Goal: Information Seeking & Learning: Learn about a topic

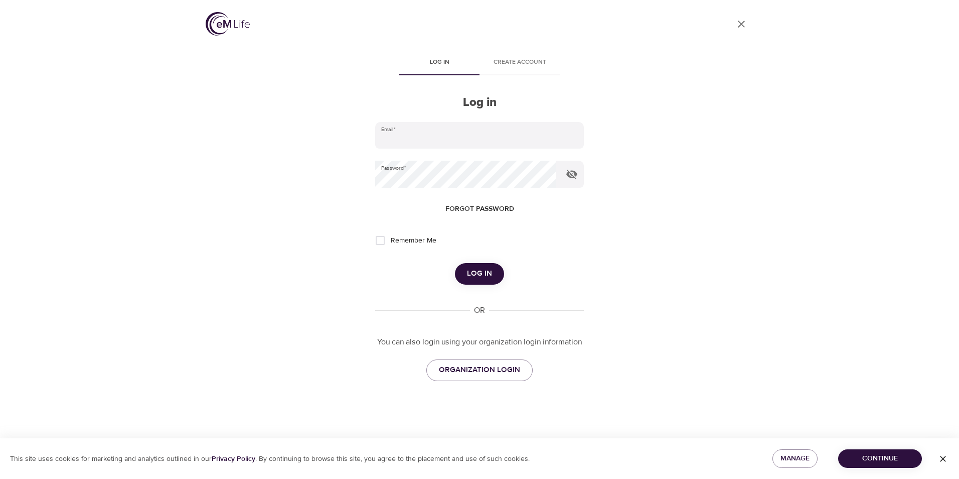
type input "AYANA.DIXON@YNHH.ORG"
click at [488, 273] on span "Log in" at bounding box center [479, 273] width 25 height 13
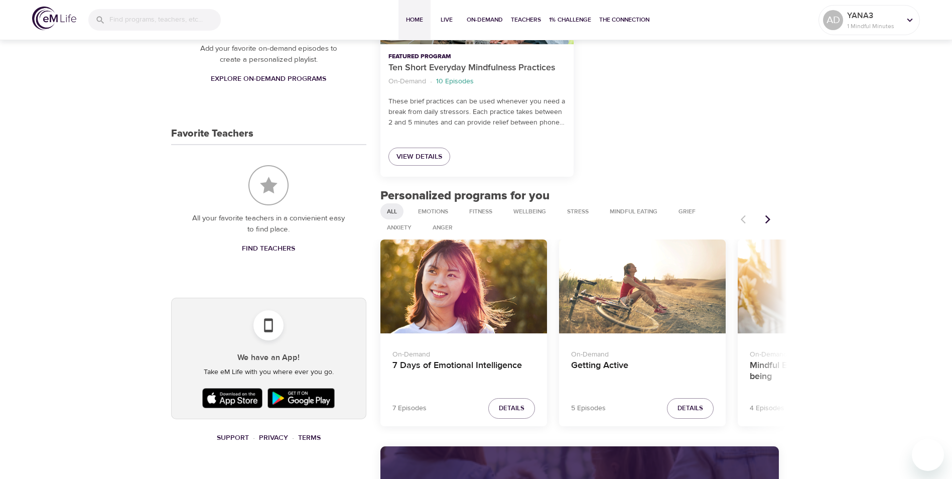
scroll to position [401, 0]
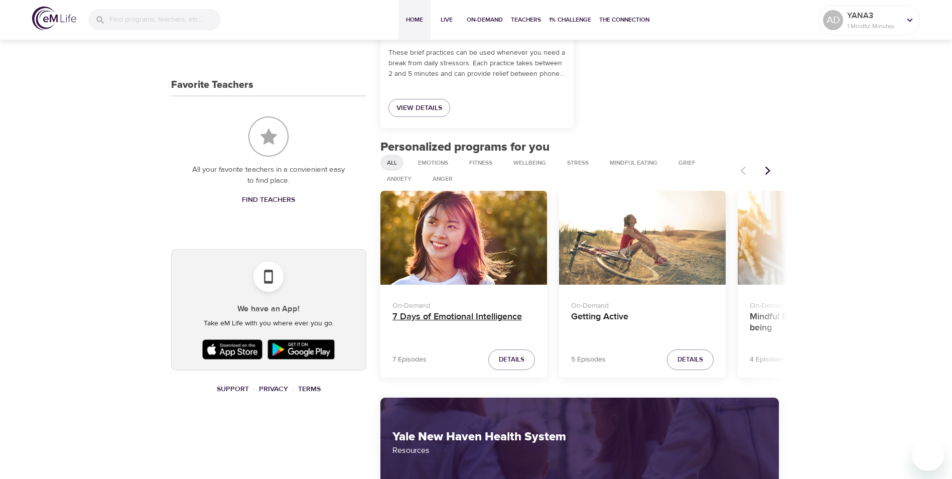
click at [471, 317] on h4 "7 Days of Emotional Intelligence" at bounding box center [463, 323] width 142 height 24
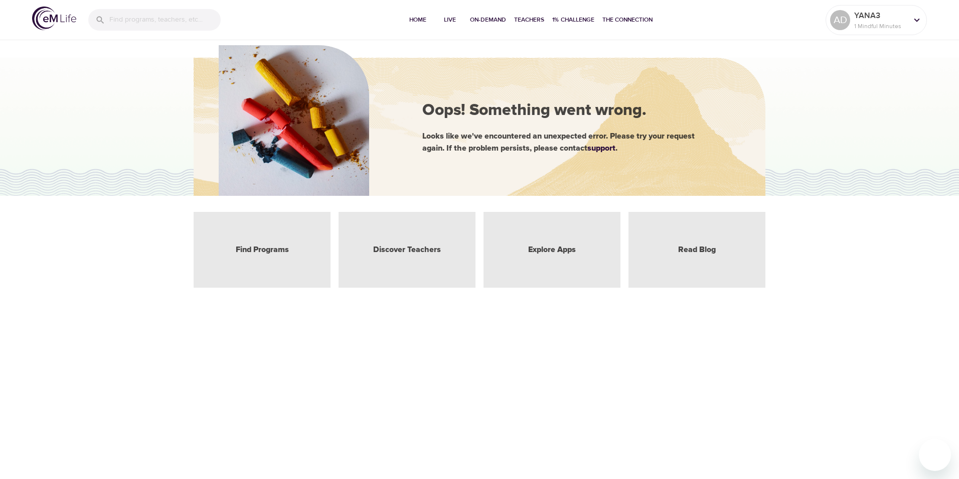
click at [293, 243] on div "Find Programs" at bounding box center [262, 250] width 137 height 76
click at [284, 250] on link "Find Programs" at bounding box center [262, 250] width 53 height 12
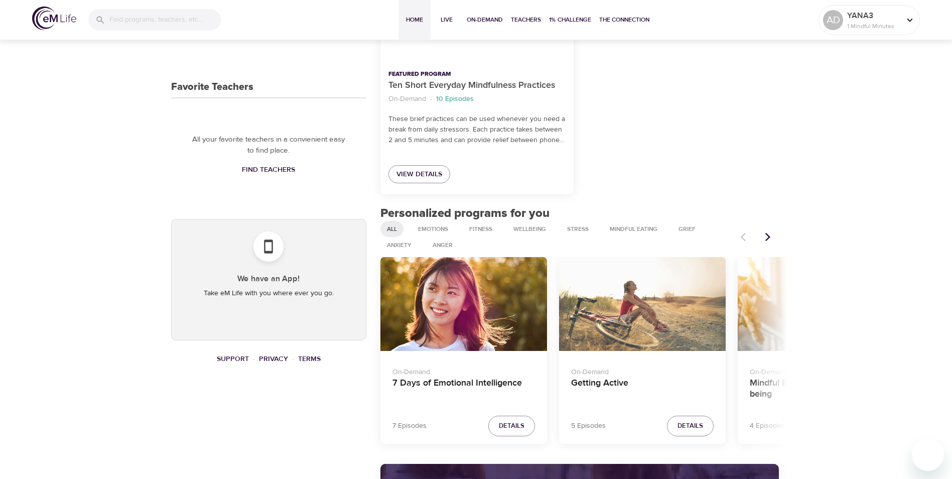
scroll to position [351, 0]
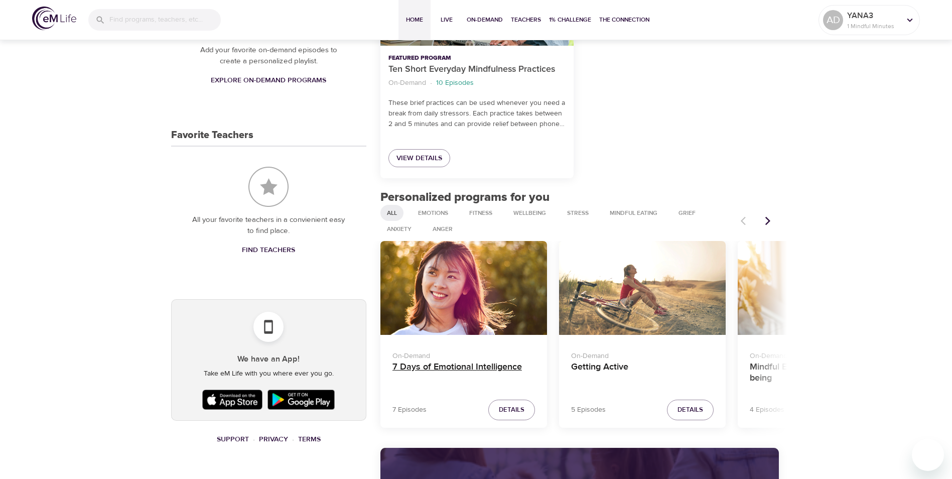
click at [517, 365] on h4 "7 Days of Emotional Intelligence" at bounding box center [463, 373] width 142 height 24
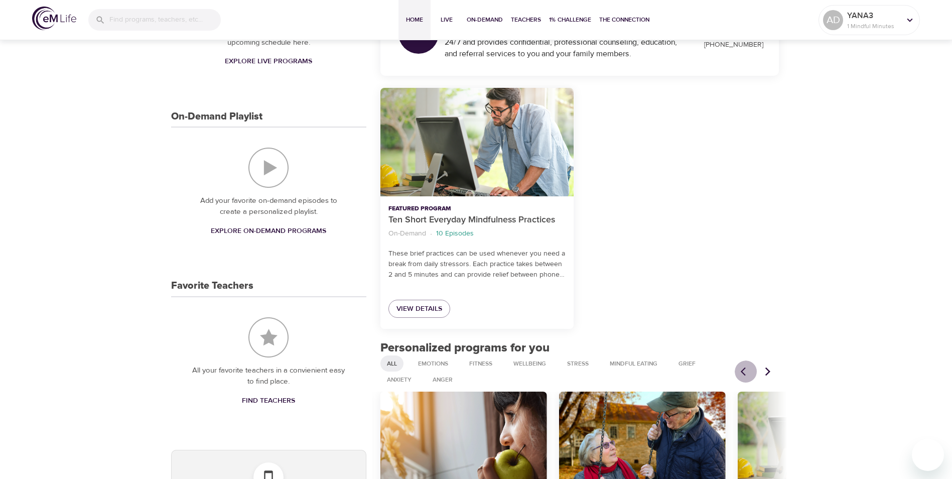
click at [745, 374] on icon "Previous items" at bounding box center [745, 371] width 10 height 10
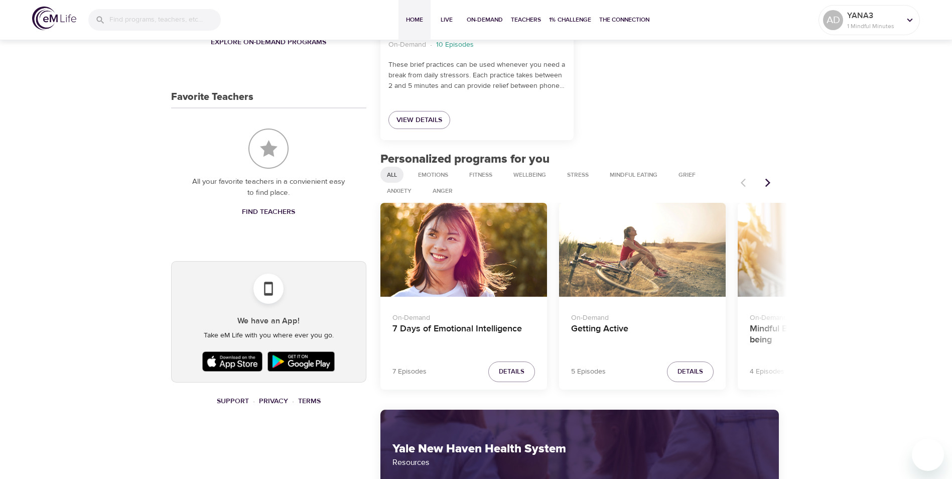
scroll to position [451, 0]
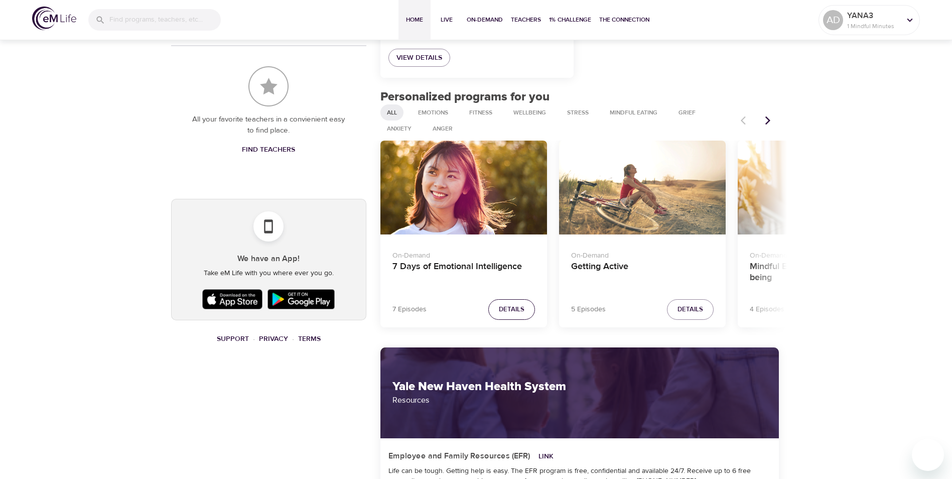
click at [511, 311] on span "Details" at bounding box center [512, 309] width 26 height 12
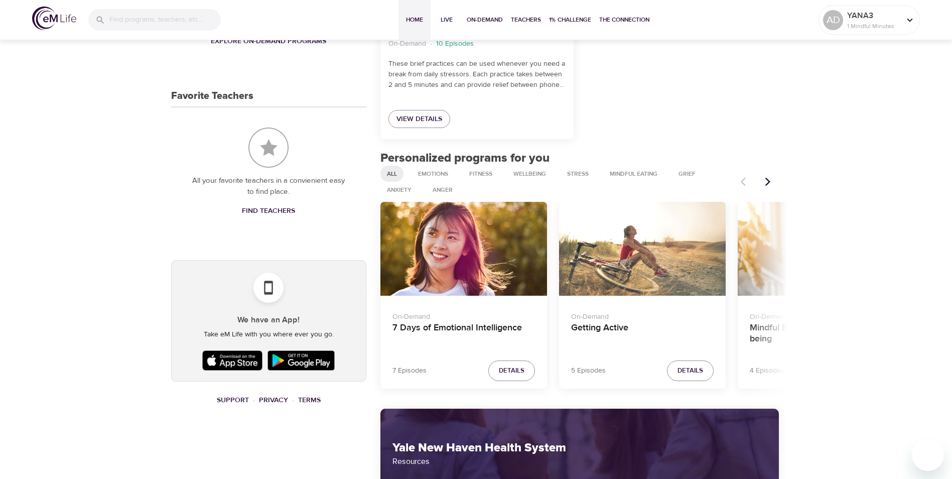
scroll to position [384, 0]
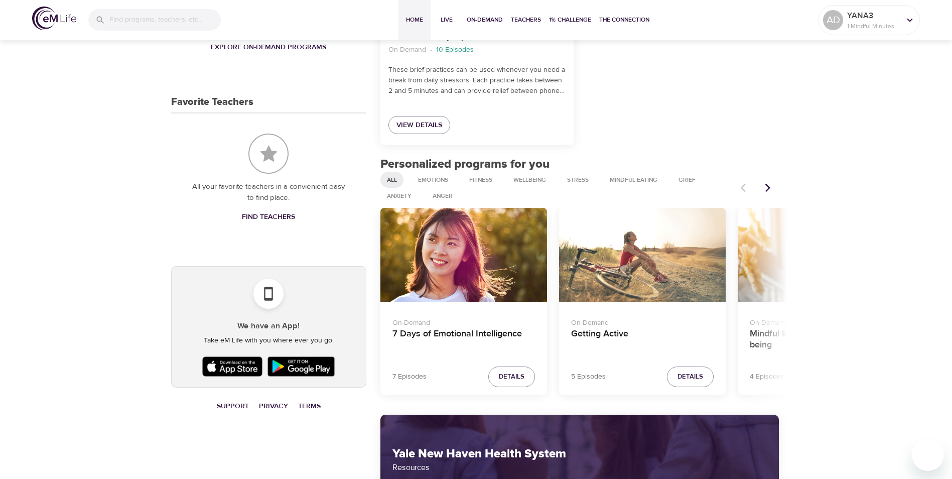
click at [772, 191] on icon "Next items" at bounding box center [767, 188] width 10 height 10
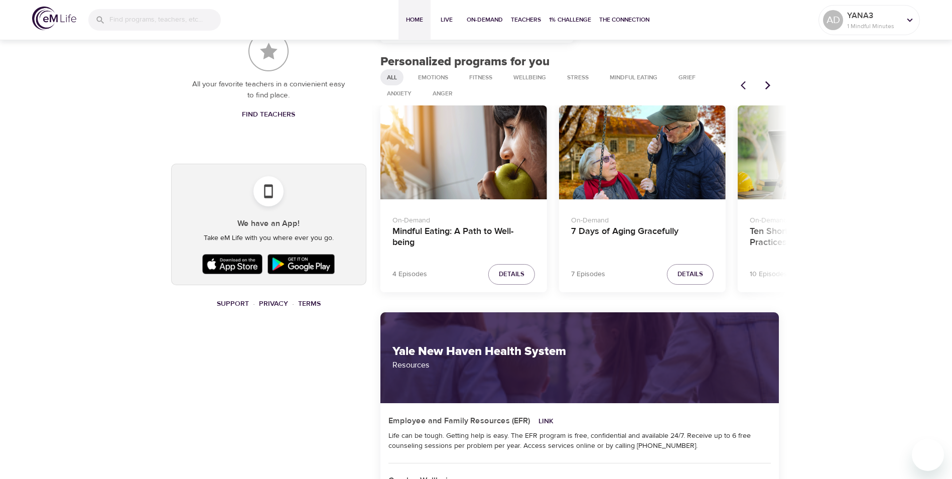
scroll to position [485, 0]
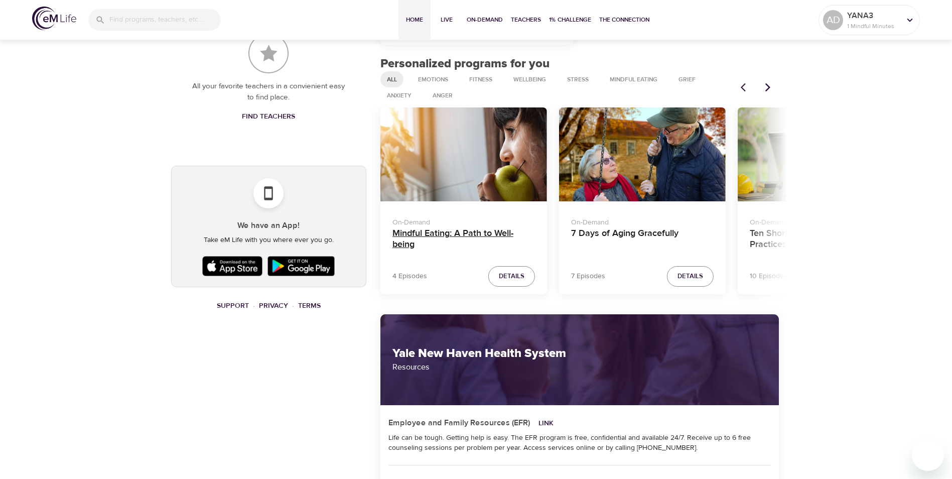
click at [475, 234] on h4 "Mindful Eating: A Path to Well-being" at bounding box center [463, 240] width 142 height 24
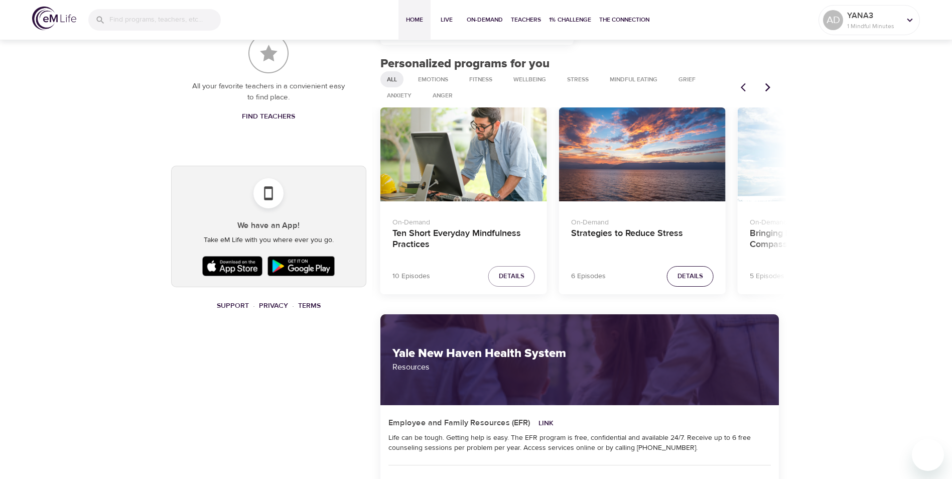
click at [690, 273] on span "Details" at bounding box center [690, 276] width 26 height 12
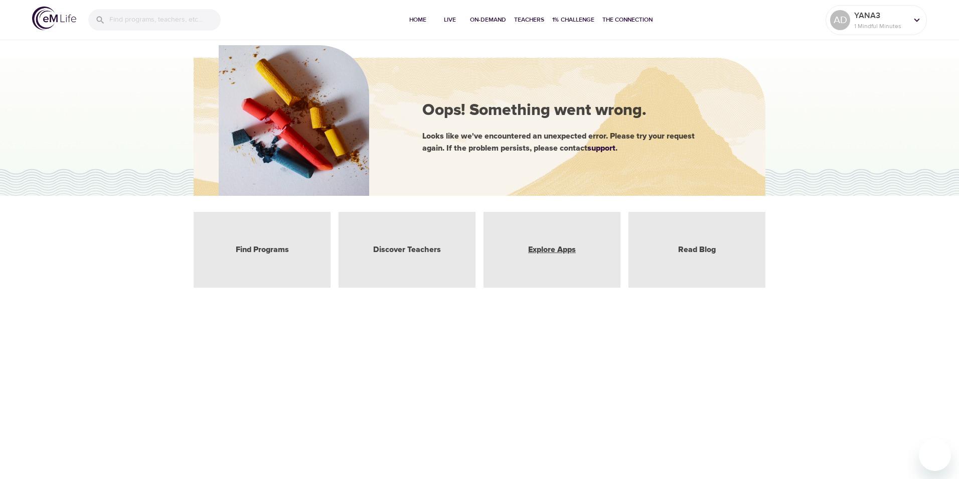
click at [559, 252] on link "Explore Apps" at bounding box center [552, 250] width 48 height 12
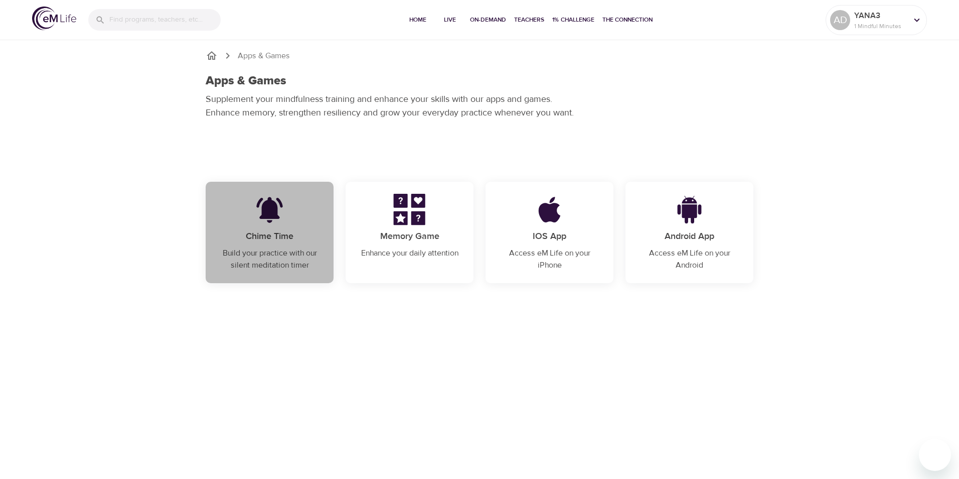
click at [297, 261] on p "Build your practice with our silent meditation timer" at bounding box center [270, 259] width 104 height 24
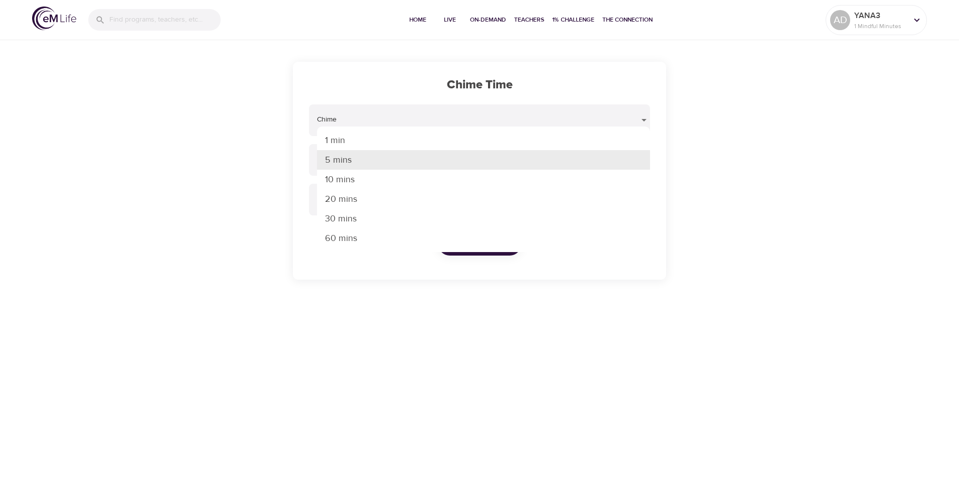
click at [423, 160] on body "Home Live On-Demand Teachers 1% Challenge The Connection AD YANA3 1 Mindful Min…" at bounding box center [479, 239] width 959 height 479
click at [212, 135] on div at bounding box center [479, 239] width 959 height 479
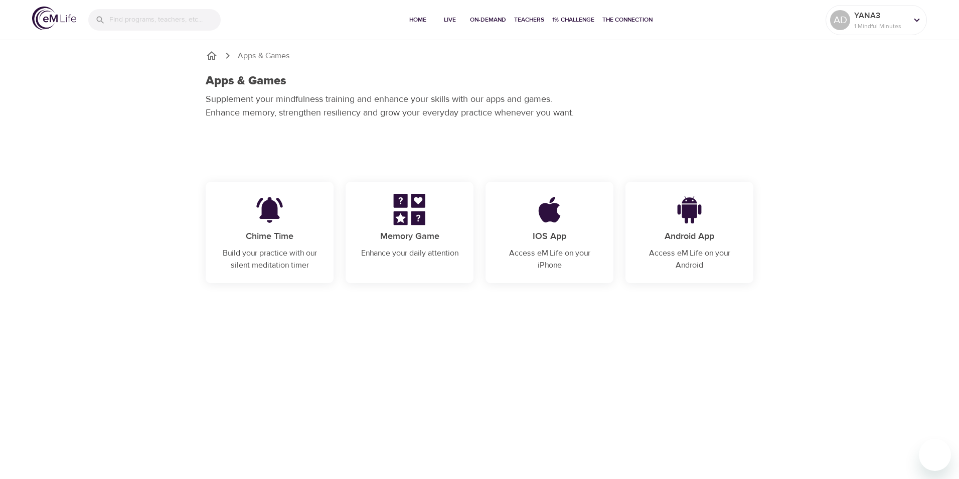
click at [445, 223] on div "Memory Game Enhance your daily attention" at bounding box center [410, 226] width 128 height 89
click at [214, 58] on icon "breadcrumb" at bounding box center [212, 55] width 10 height 9
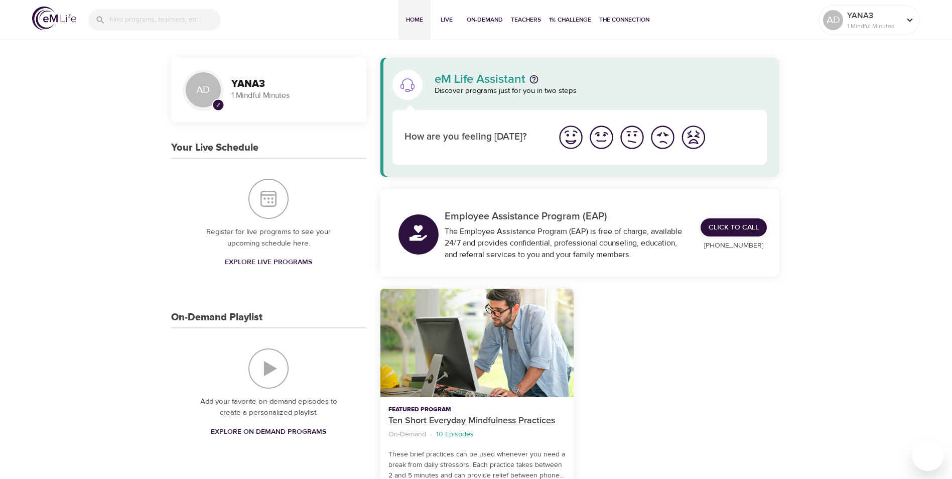
click at [452, 416] on p "Ten Short Everyday Mindfulness Practices" at bounding box center [476, 421] width 177 height 14
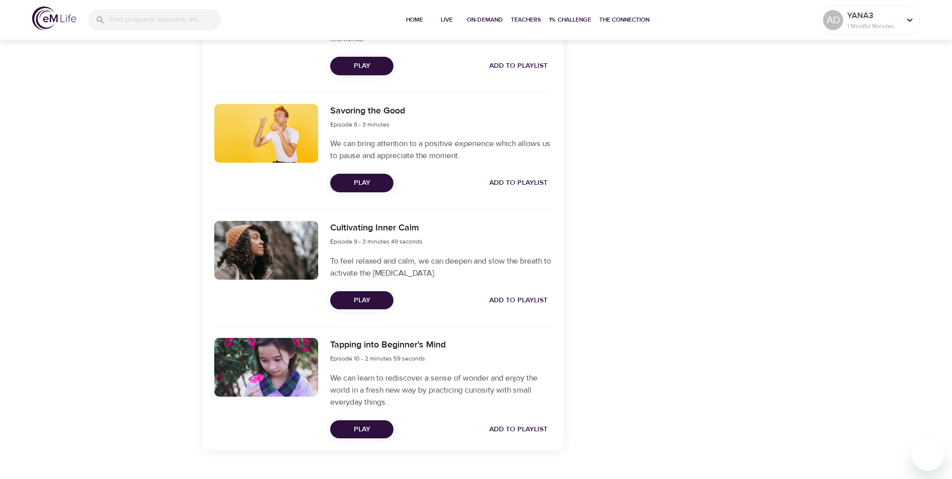
scroll to position [1229, 0]
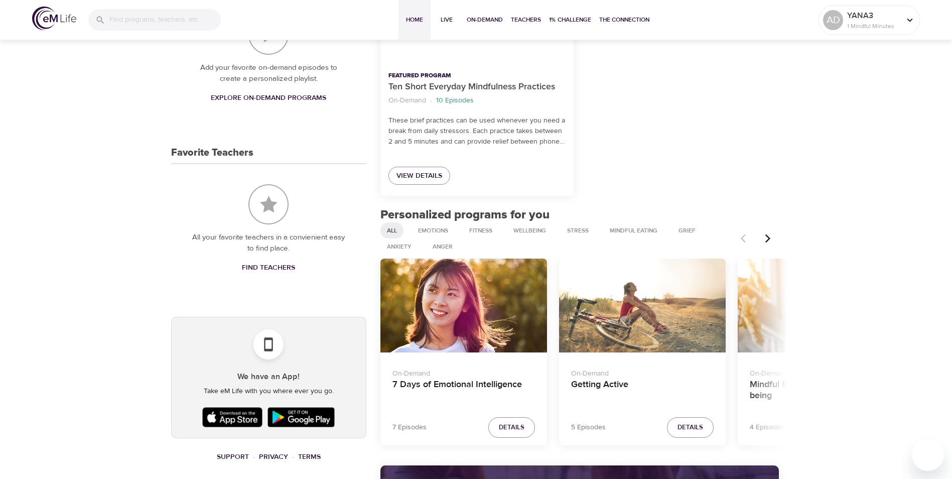
scroll to position [351, 0]
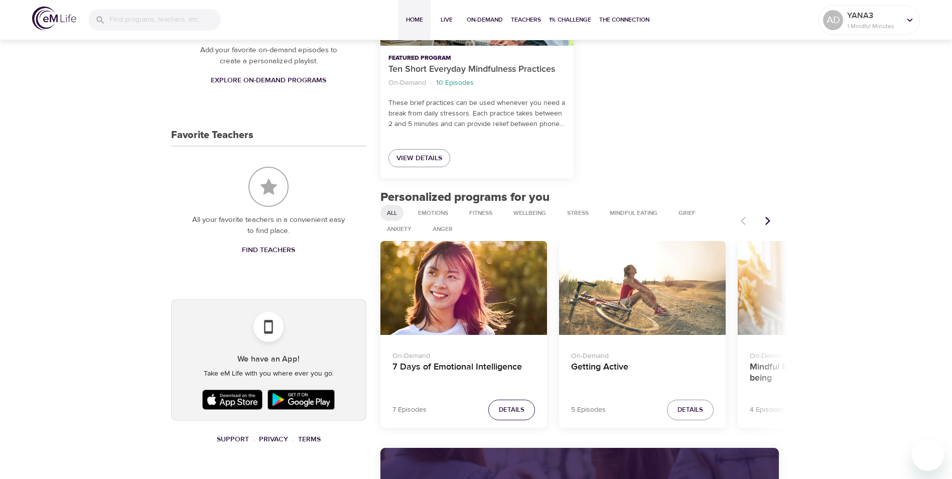
click at [504, 412] on span "Details" at bounding box center [512, 410] width 26 height 12
